Goal: Information Seeking & Learning: Compare options

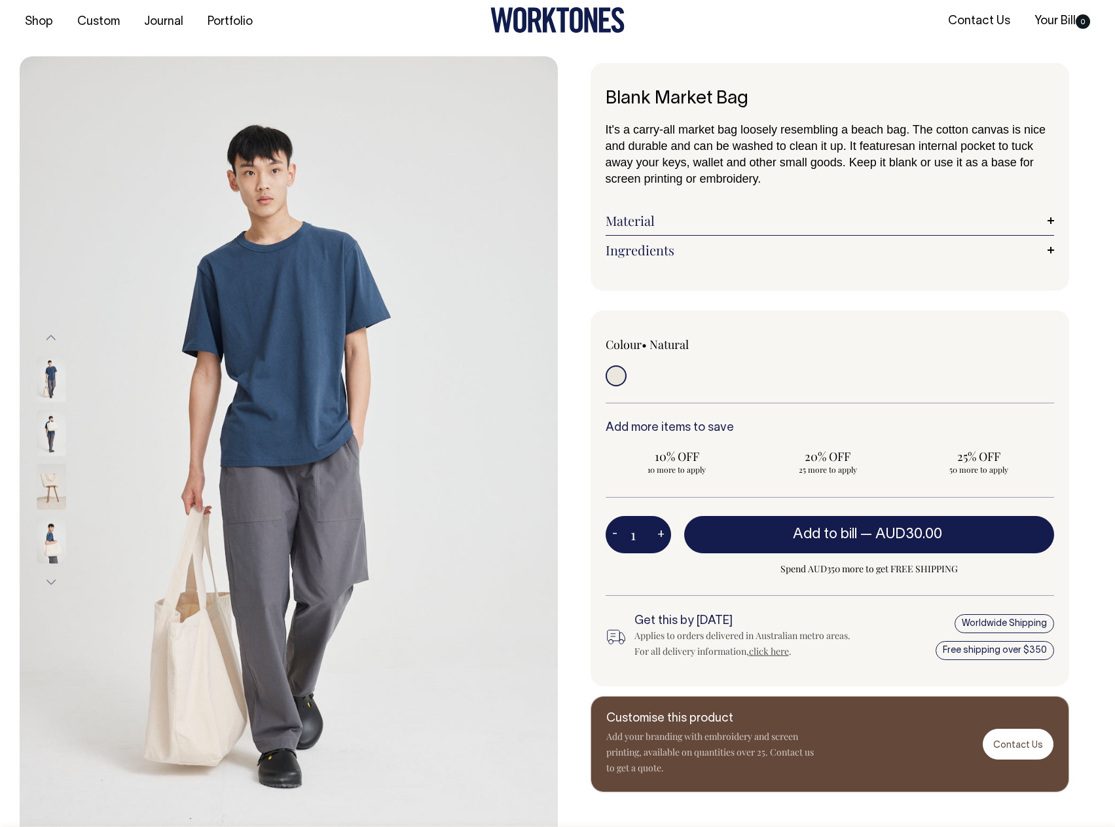
scroll to position [13, 0]
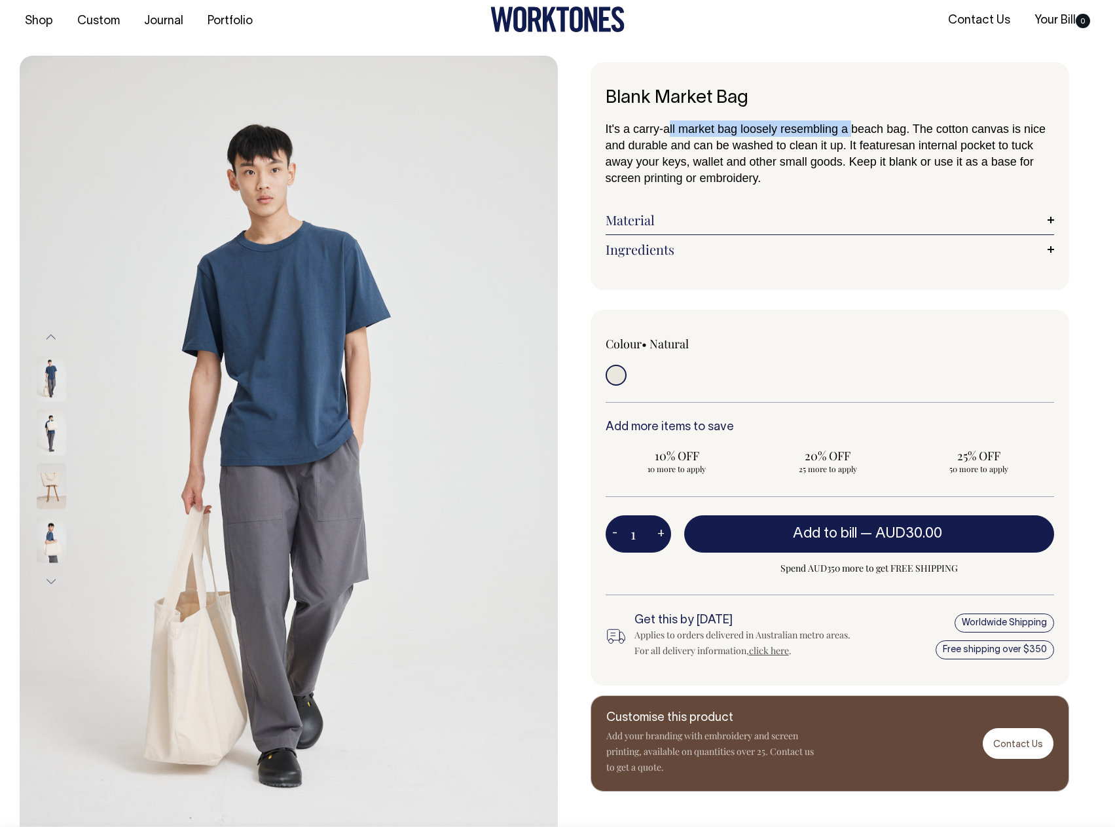
drag, startPoint x: 667, startPoint y: 126, endPoint x: 855, endPoint y: 126, distance: 188.0
click at [855, 126] on span "It's a carry-all market bag loosely resembling a beach bag. The cotton canvas i…" at bounding box center [826, 136] width 440 height 29
drag, startPoint x: 714, startPoint y: 140, endPoint x: 815, endPoint y: 147, distance: 101.1
click at [815, 147] on p "It's a carry-all market bag loosely resembling a beach bag. The cotton canvas i…" at bounding box center [830, 153] width 449 height 65
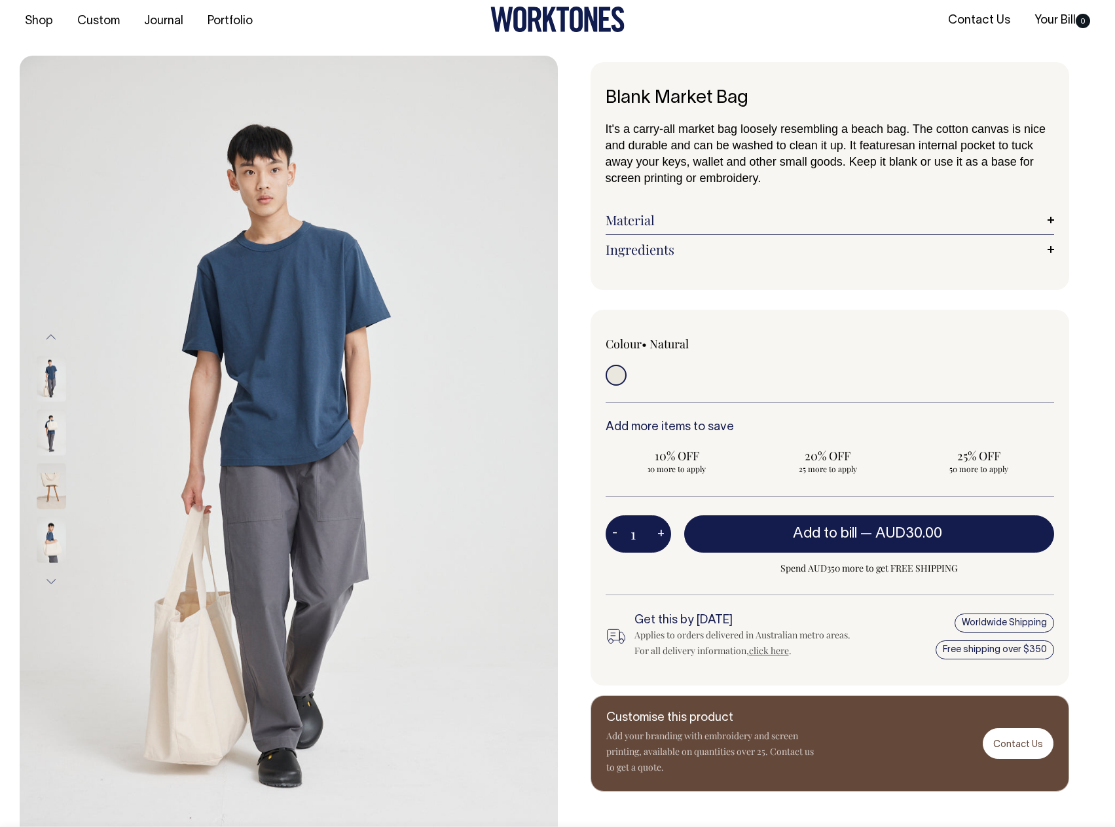
click at [839, 147] on span "It's a carry-all market bag loosely resembling a beach bag. The cotton canvas i…" at bounding box center [826, 136] width 440 height 29
click at [701, 214] on link "Material" at bounding box center [830, 220] width 449 height 16
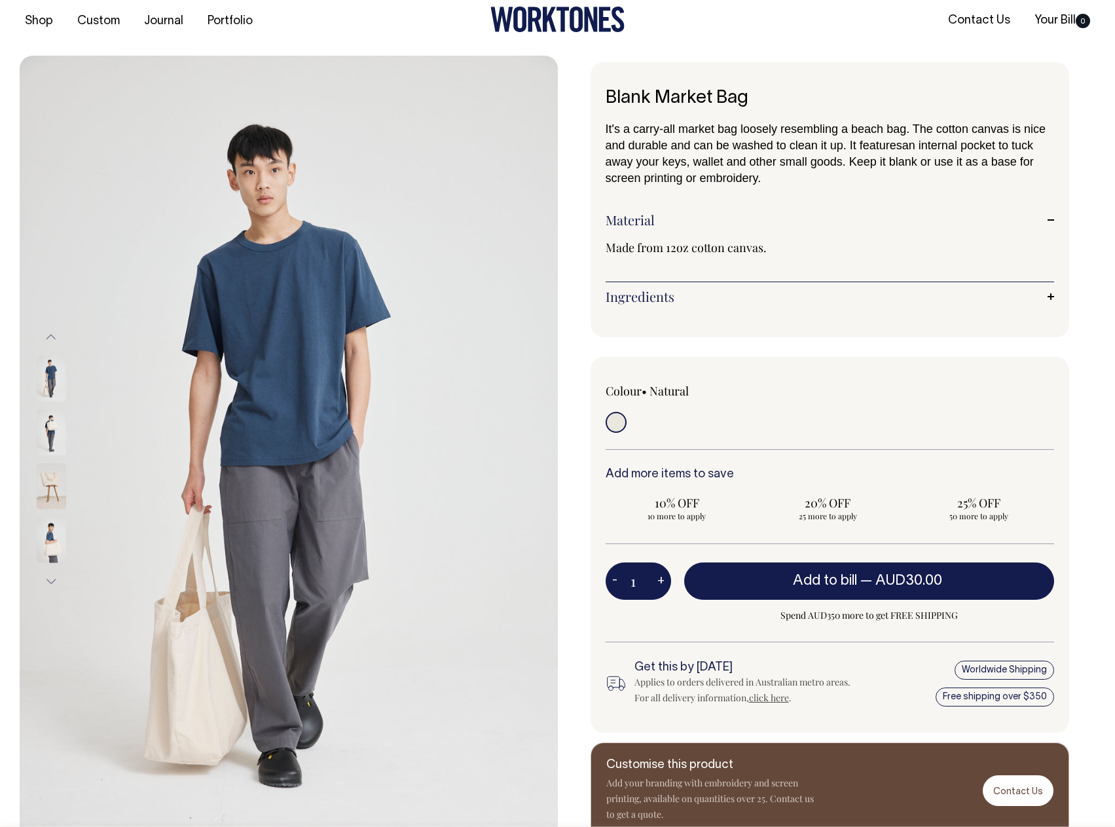
click at [701, 214] on link "Material" at bounding box center [830, 220] width 449 height 16
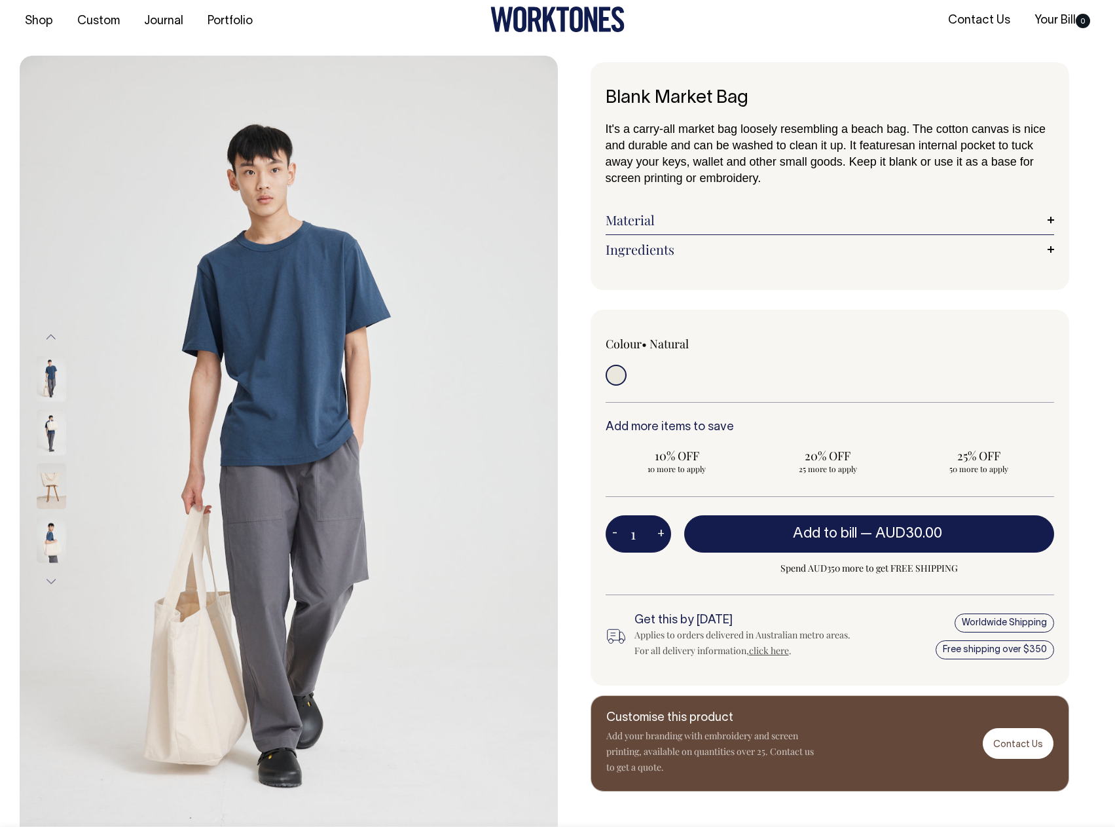
click at [689, 244] on link "Ingredients" at bounding box center [830, 250] width 449 height 16
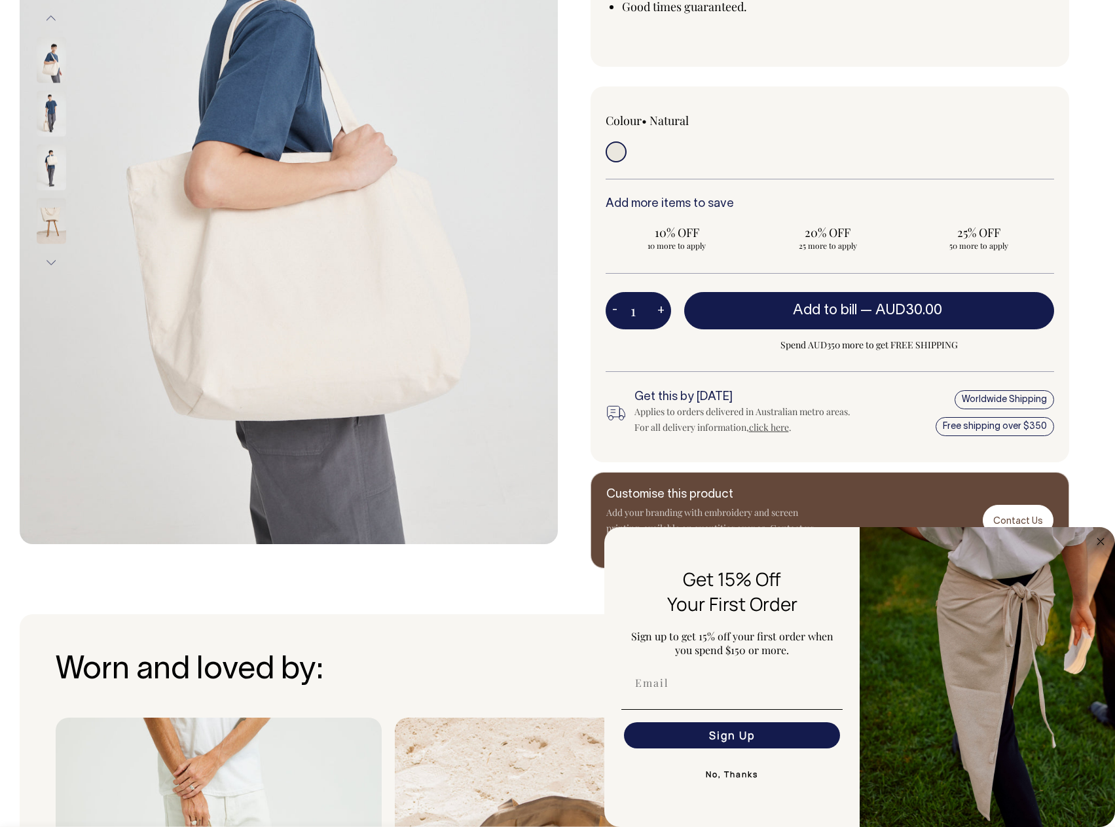
scroll to position [331, 0]
click at [58, 168] on img at bounding box center [51, 168] width 29 height 46
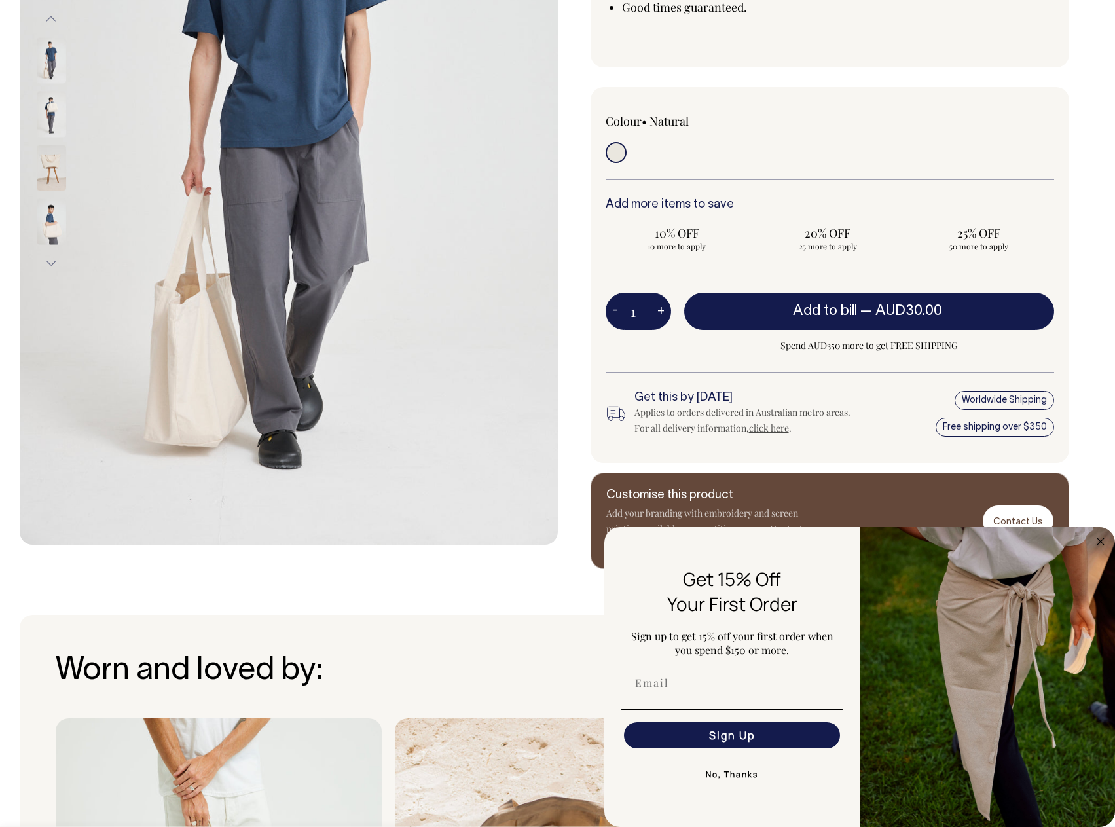
click at [54, 216] on img at bounding box center [51, 221] width 29 height 46
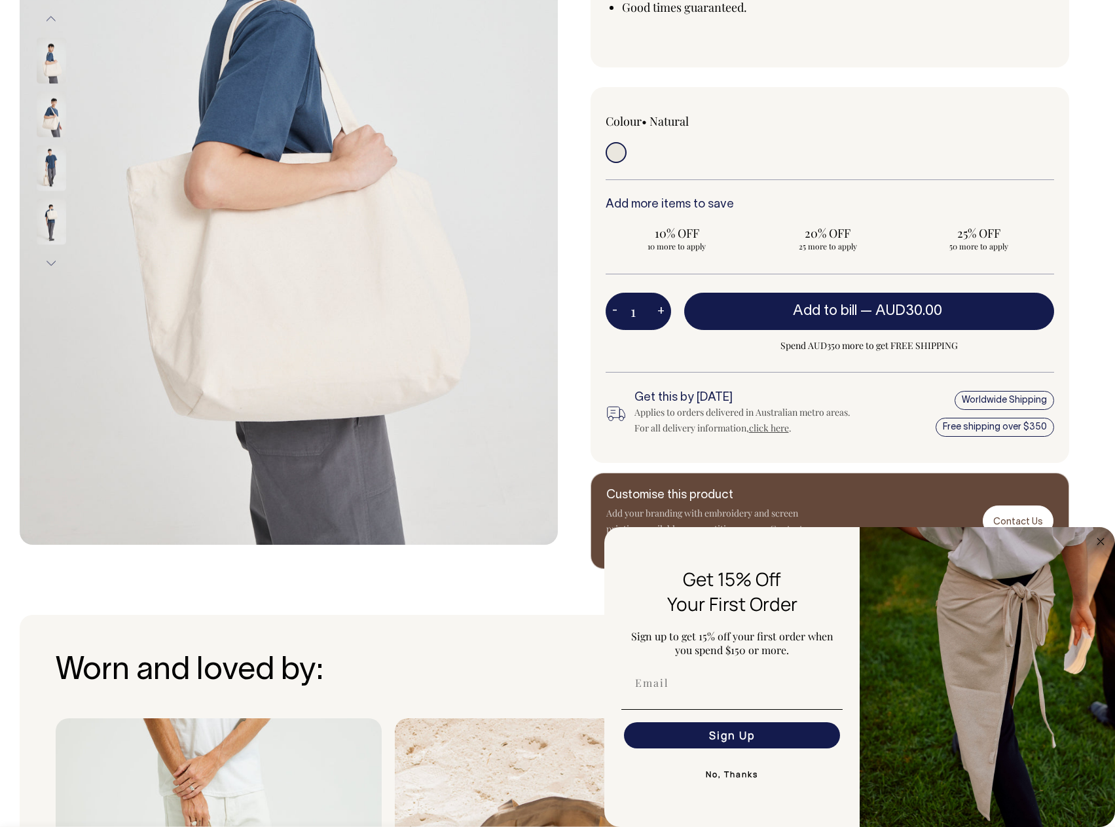
click at [54, 72] on img at bounding box center [51, 60] width 29 height 46
click at [52, 107] on img at bounding box center [51, 114] width 29 height 46
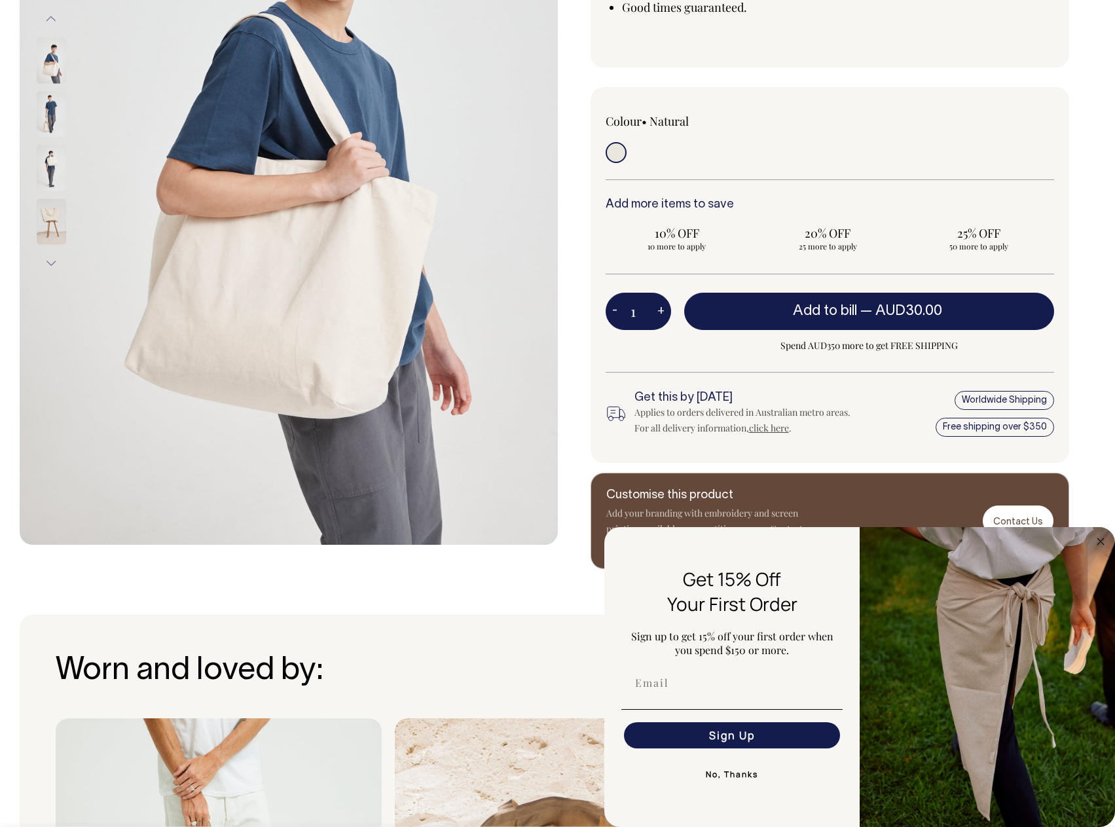
click at [56, 152] on img at bounding box center [51, 168] width 29 height 46
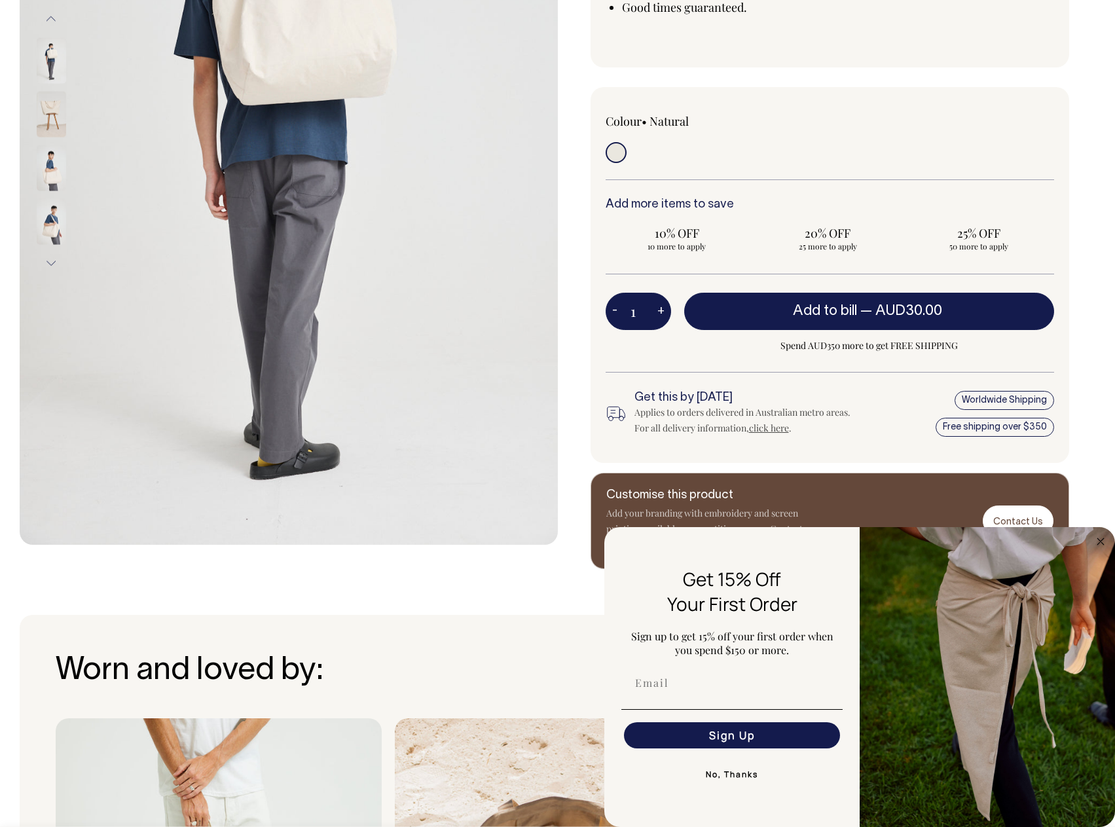
click at [52, 113] on img at bounding box center [51, 114] width 29 height 46
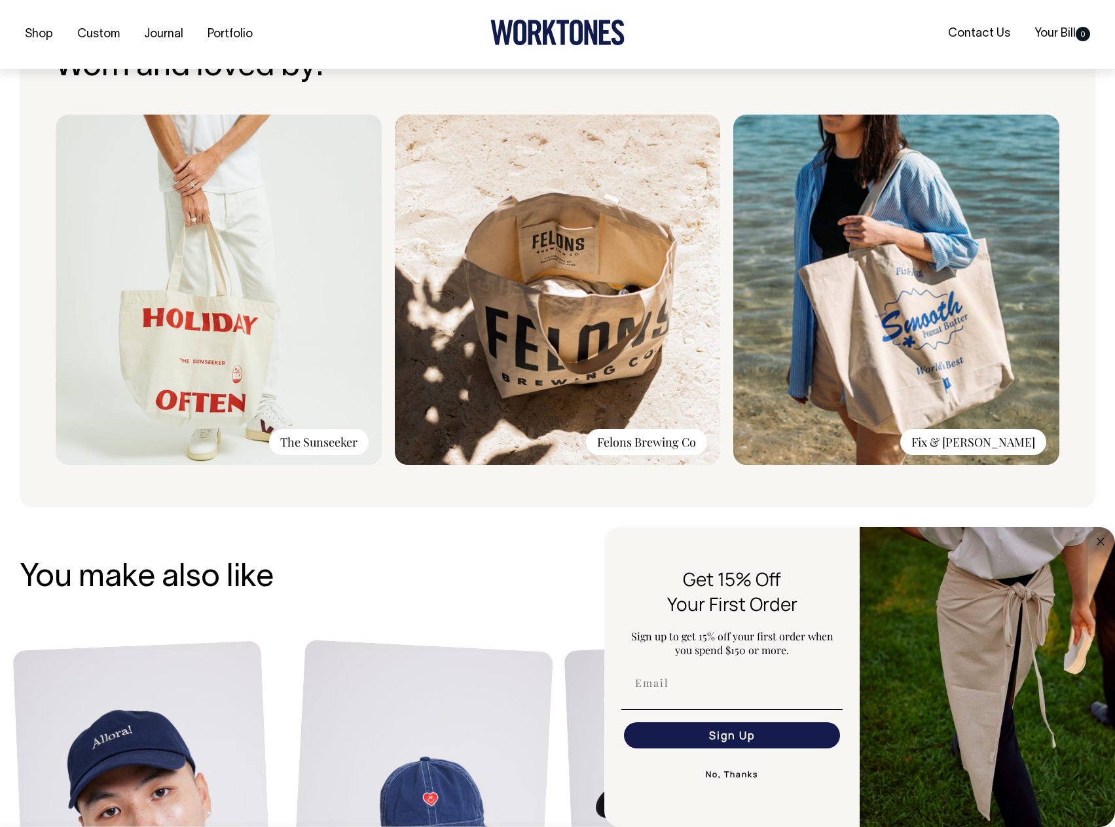
scroll to position [936, 0]
click at [186, 315] on img at bounding box center [219, 289] width 326 height 350
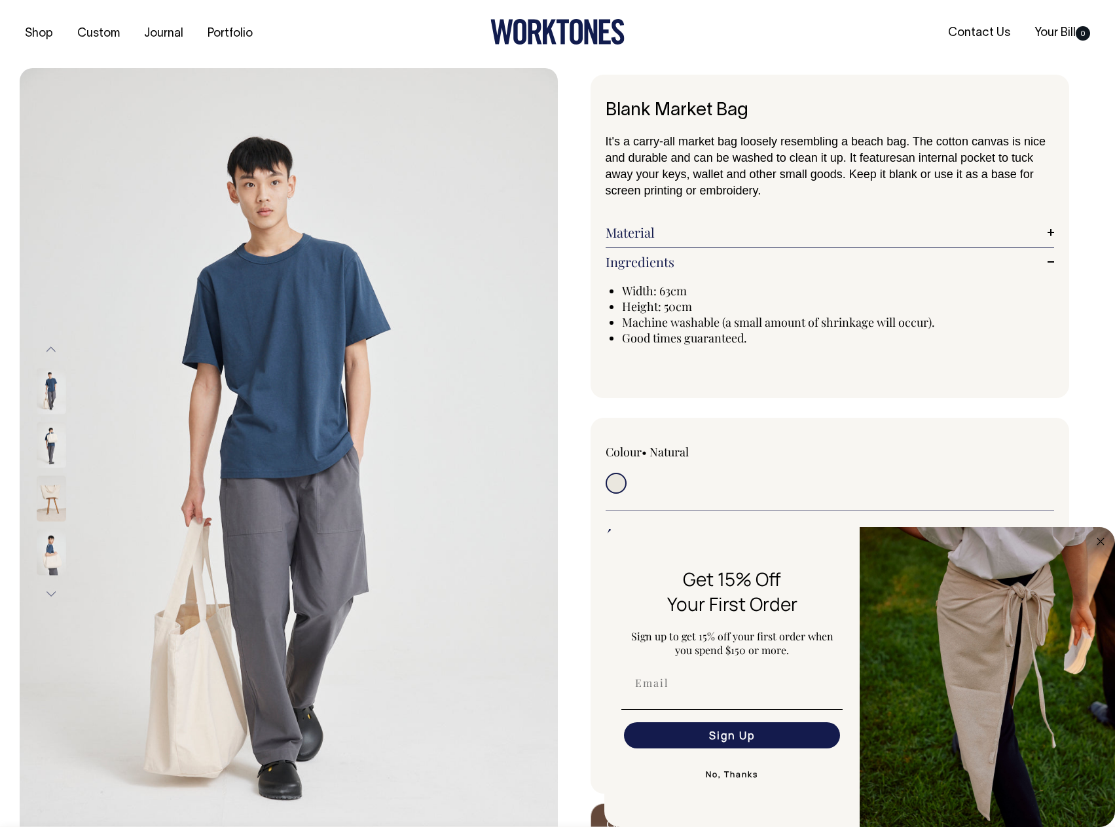
scroll to position [0, 0]
click at [749, 779] on button "No, Thanks" at bounding box center [732, 775] width 221 height 26
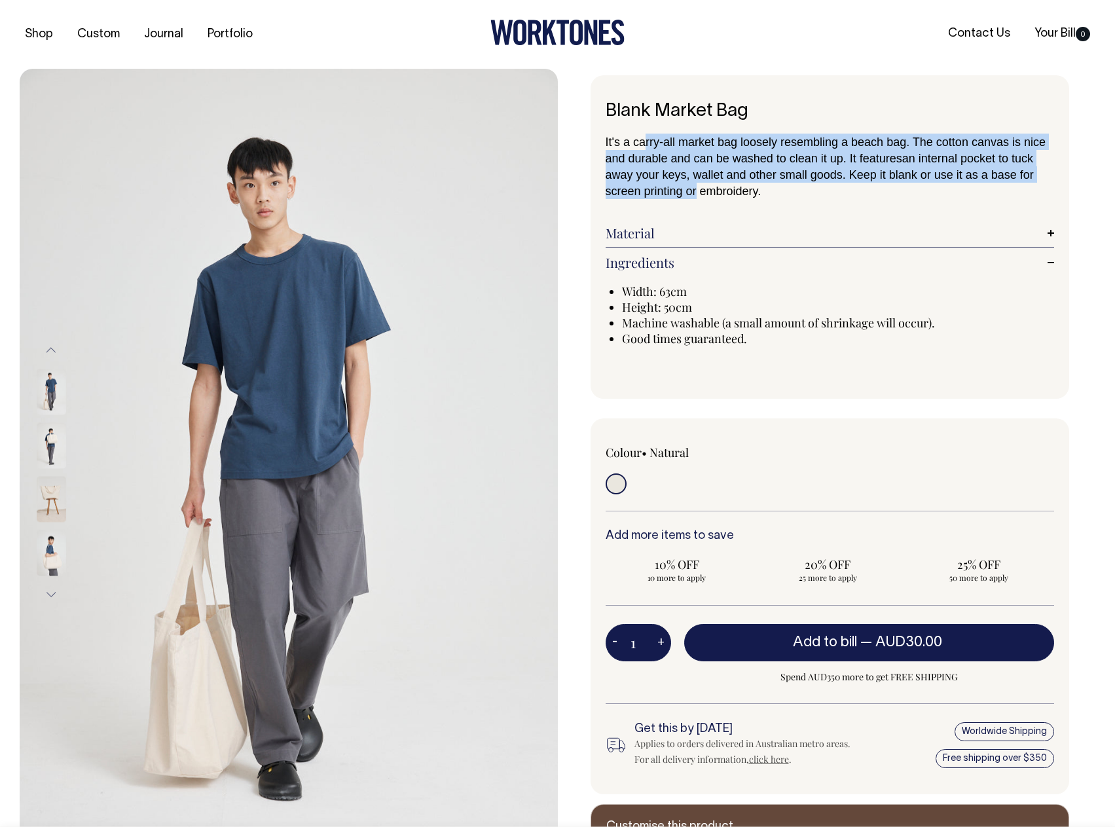
drag, startPoint x: 646, startPoint y: 128, endPoint x: 692, endPoint y: 192, distance: 79.3
click at [692, 192] on div "Blank Market Bag It's a carry-all market bag loosely resembling a beach bag. Th…" at bounding box center [830, 237] width 479 height 324
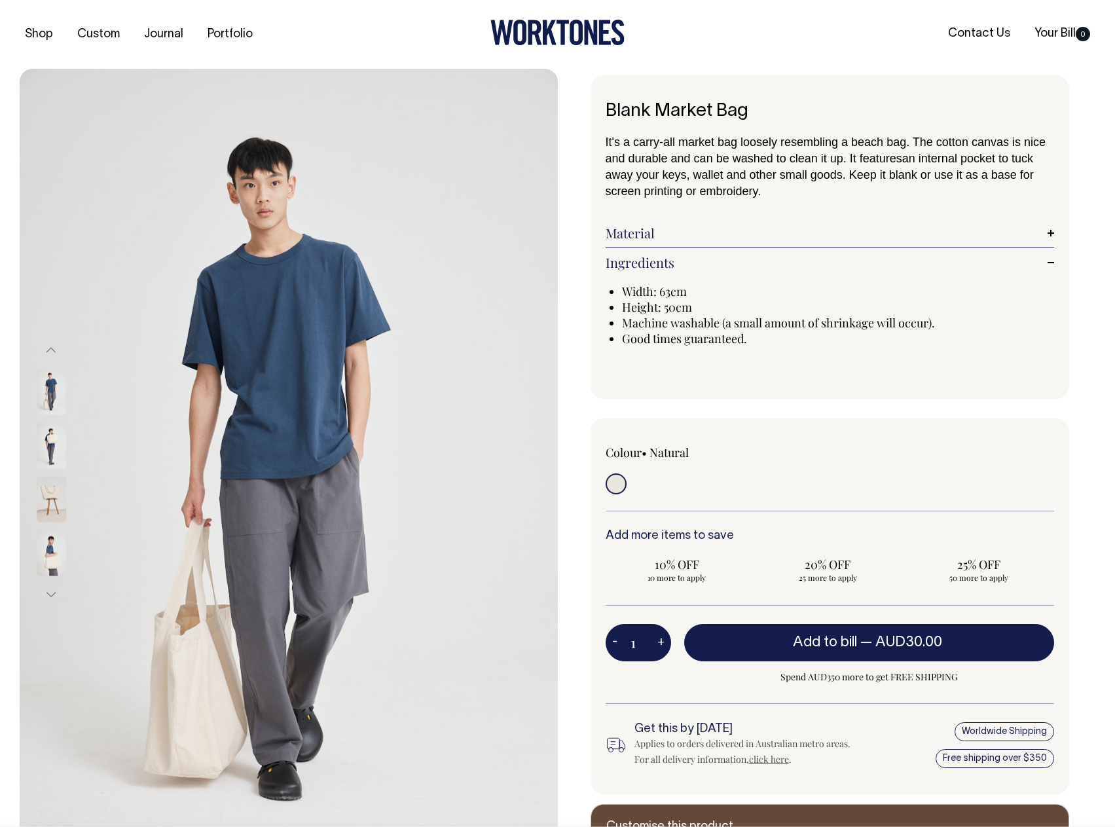
click at [657, 322] on span "Machine washable (a small amount of shrinkage will occur)." at bounding box center [778, 323] width 313 height 16
drag, startPoint x: 654, startPoint y: 342, endPoint x: 654, endPoint y: 297, distance: 44.5
click at [654, 297] on ul "Width: 63cm Height: 50cm Machine washable (a small amount of shrinkage will occ…" at bounding box center [838, 315] width 433 height 63
click at [654, 297] on span "Width: 63cm" at bounding box center [654, 292] width 65 height 16
drag, startPoint x: 646, startPoint y: 295, endPoint x: 731, endPoint y: 349, distance: 101.0
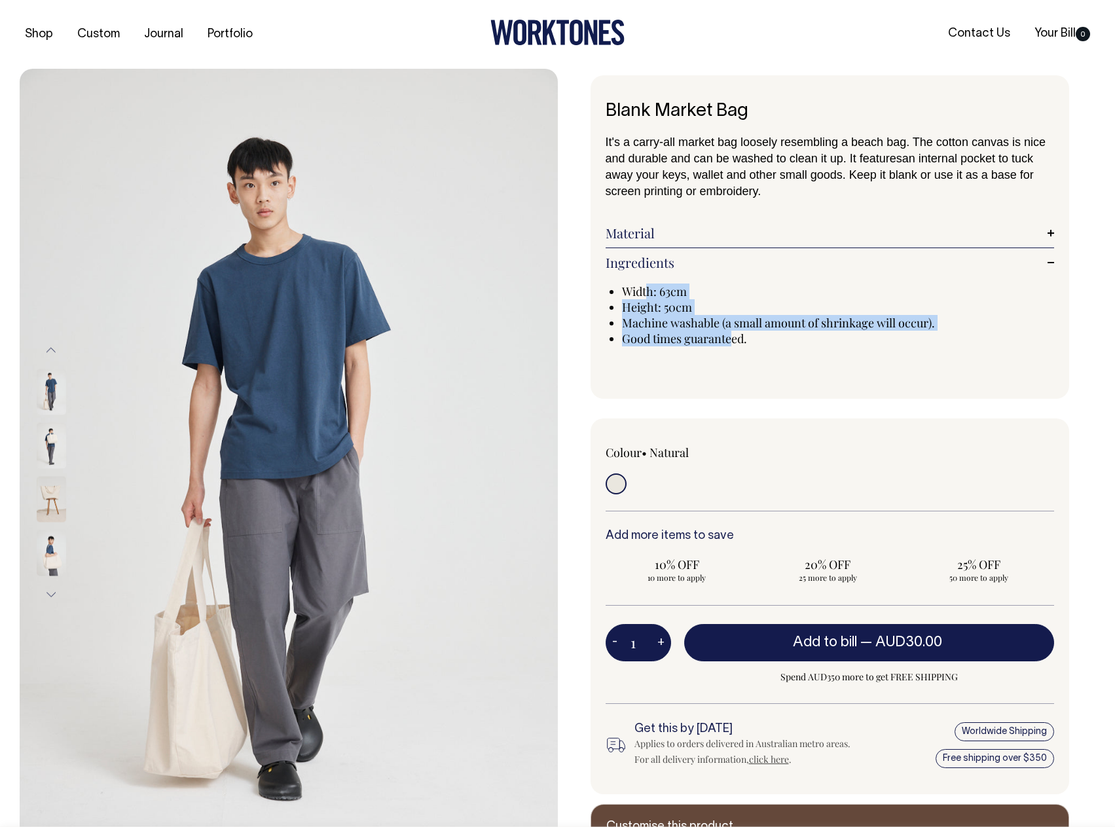
click at [731, 349] on div "Width: 63cm Height: 50cm Machine washable (a small amount of shrinkage will occ…" at bounding box center [830, 318] width 449 height 96
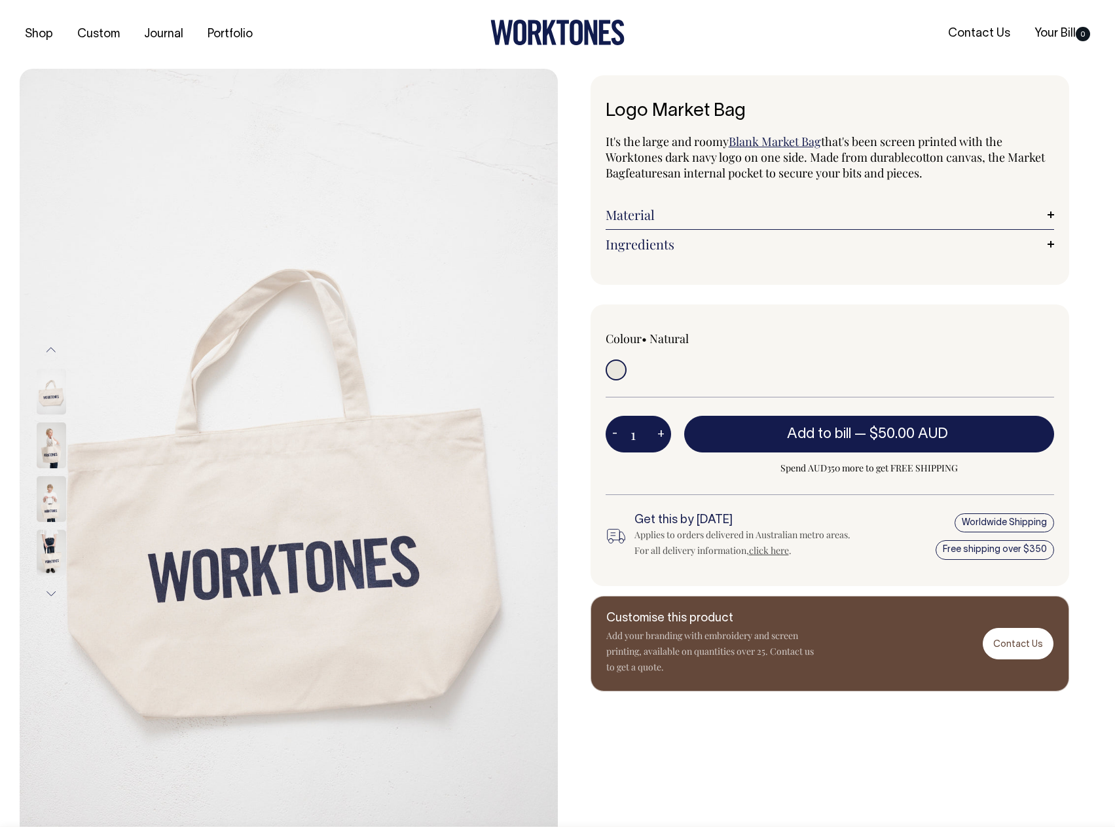
click at [667, 215] on link "Material" at bounding box center [830, 215] width 449 height 16
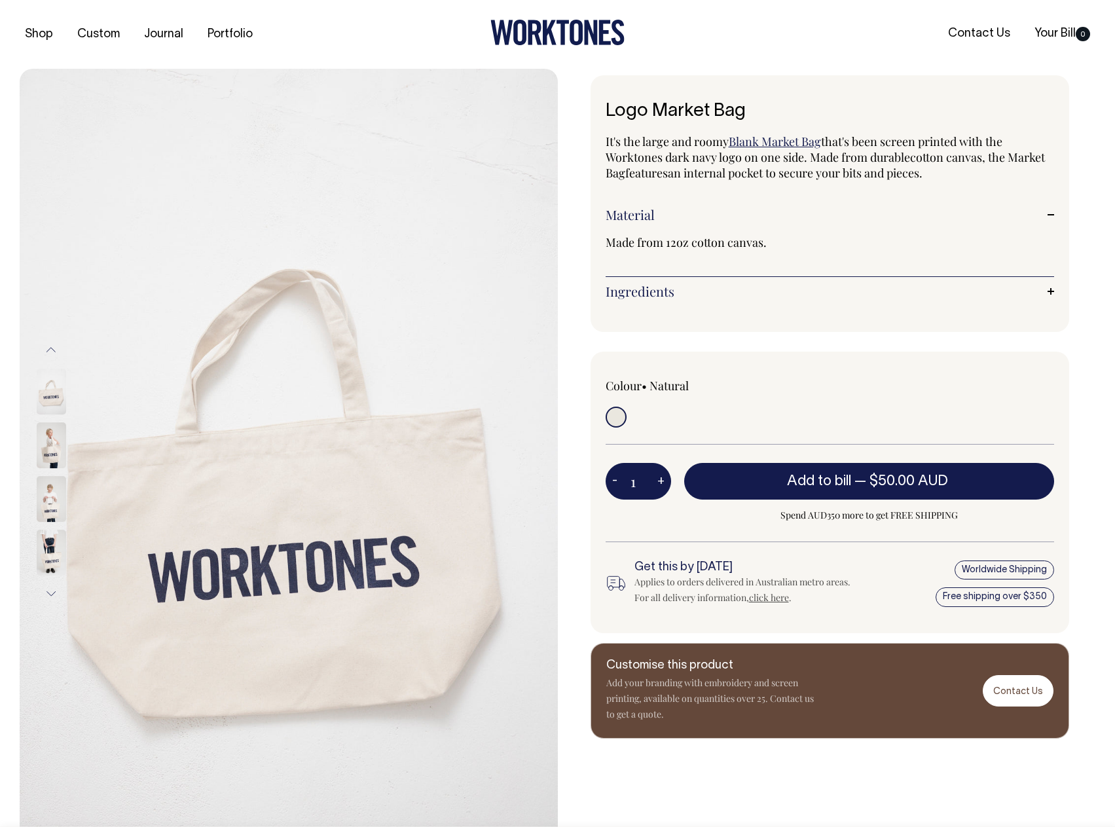
click at [773, 291] on link "Ingredients" at bounding box center [830, 292] width 449 height 16
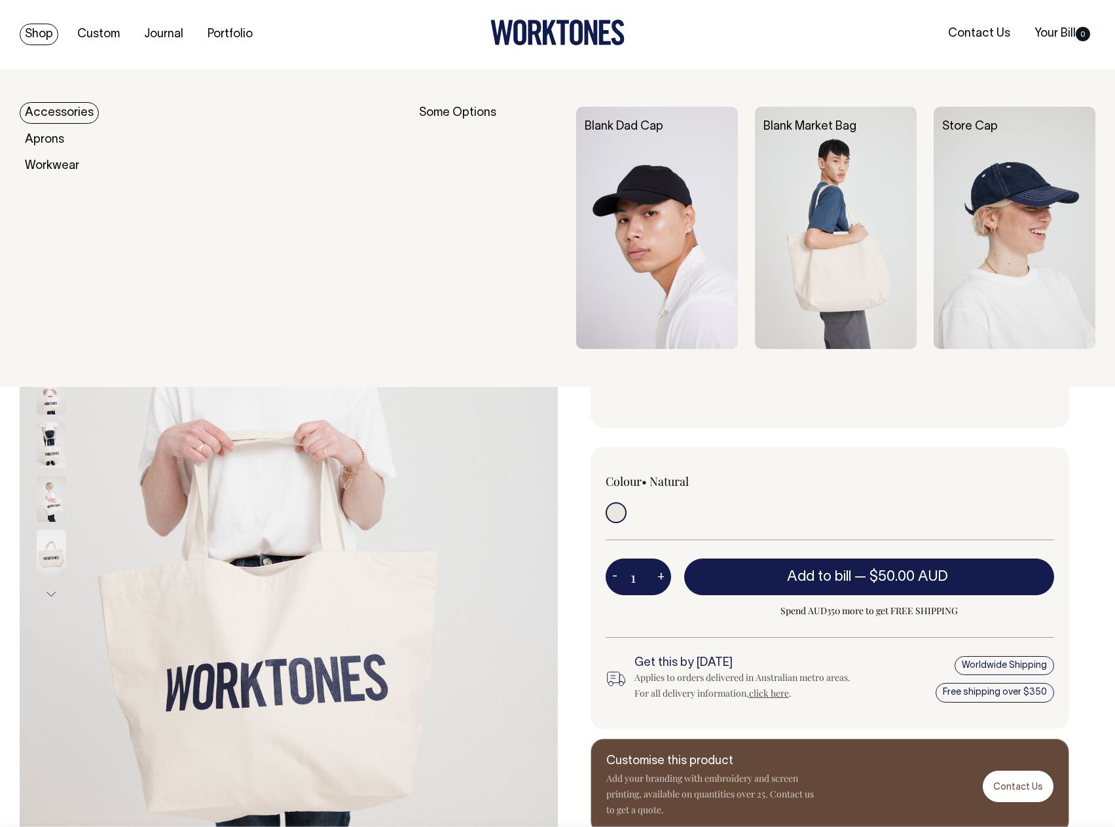
click at [52, 113] on link "Accessories" at bounding box center [59, 113] width 79 height 22
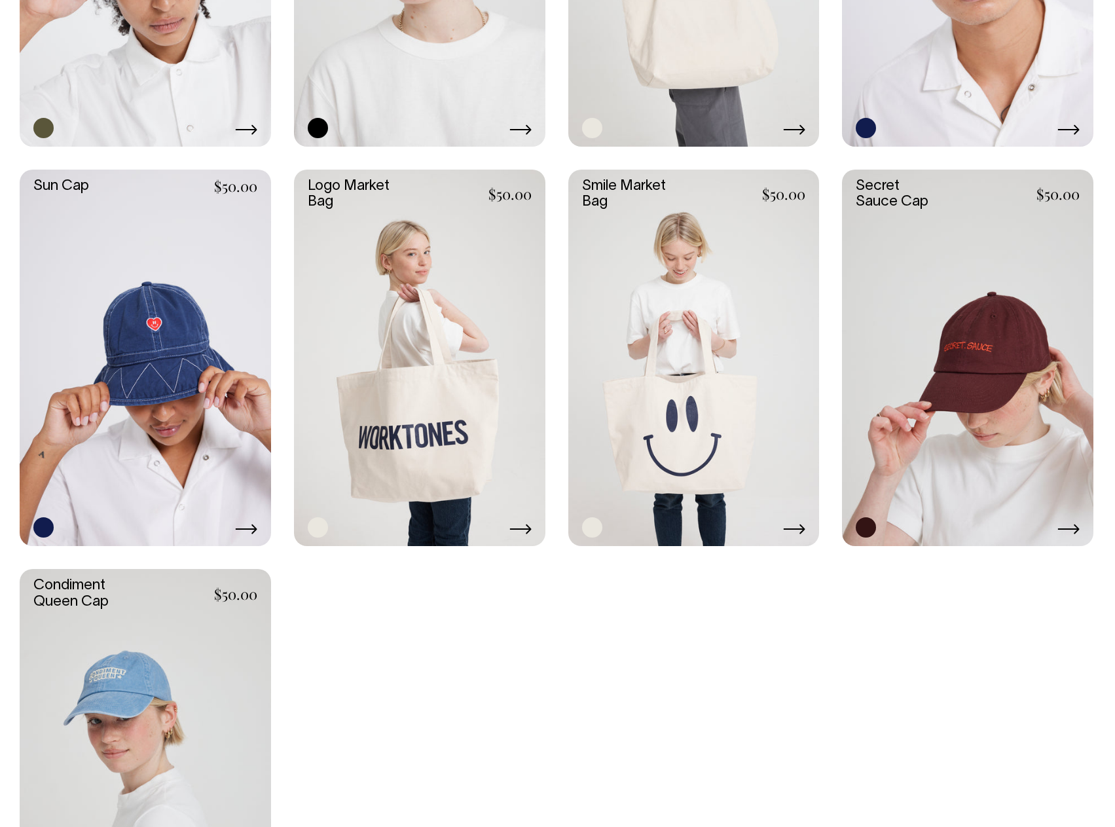
scroll to position [1032, 0]
